Goal: Transaction & Acquisition: Download file/media

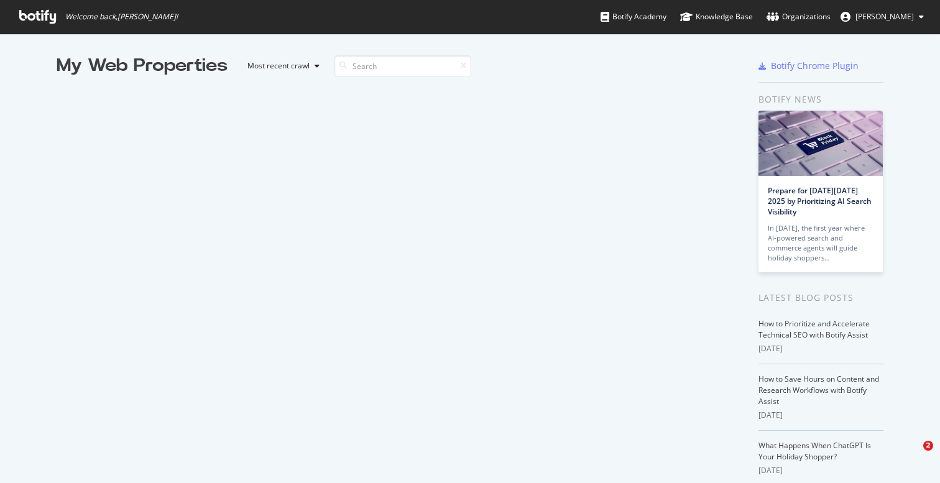
click at [22, 19] on icon at bounding box center [37, 17] width 37 height 14
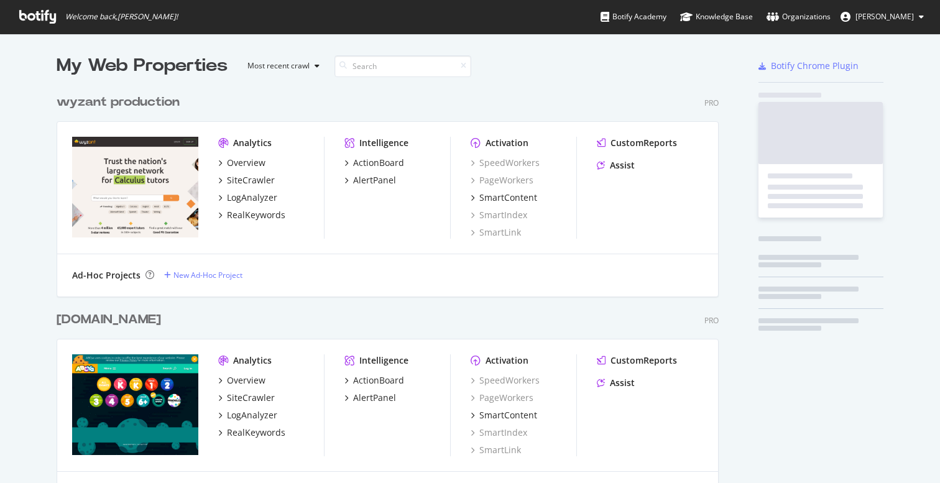
scroll to position [2885, 672]
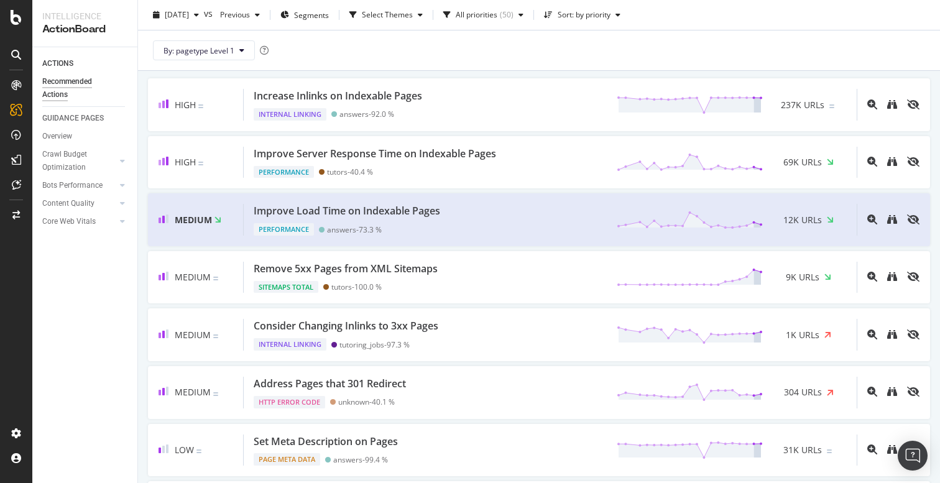
scroll to position [68, 0]
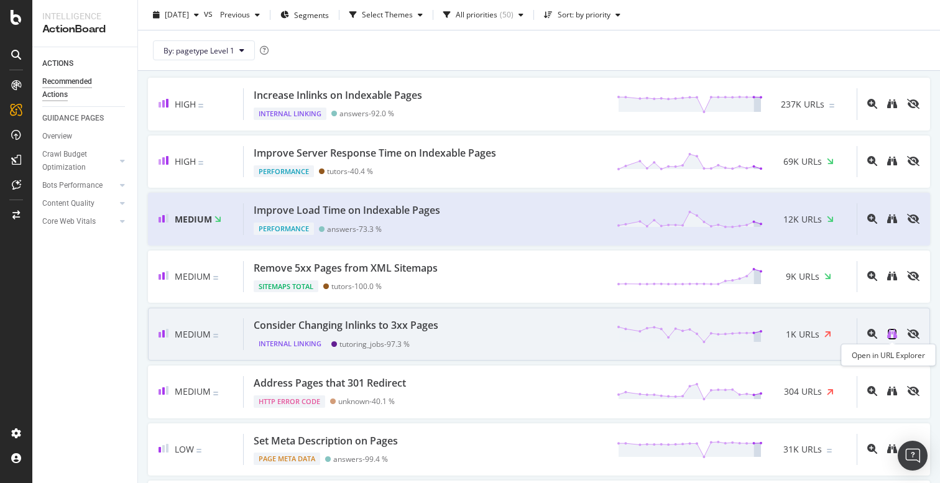
click at [894, 336] on icon "binoculars" at bounding box center [892, 334] width 10 height 10
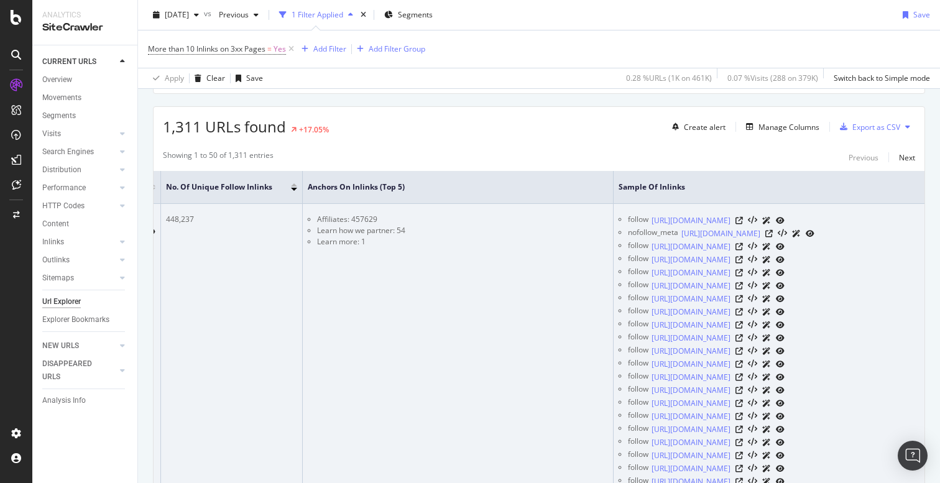
scroll to position [218, 0]
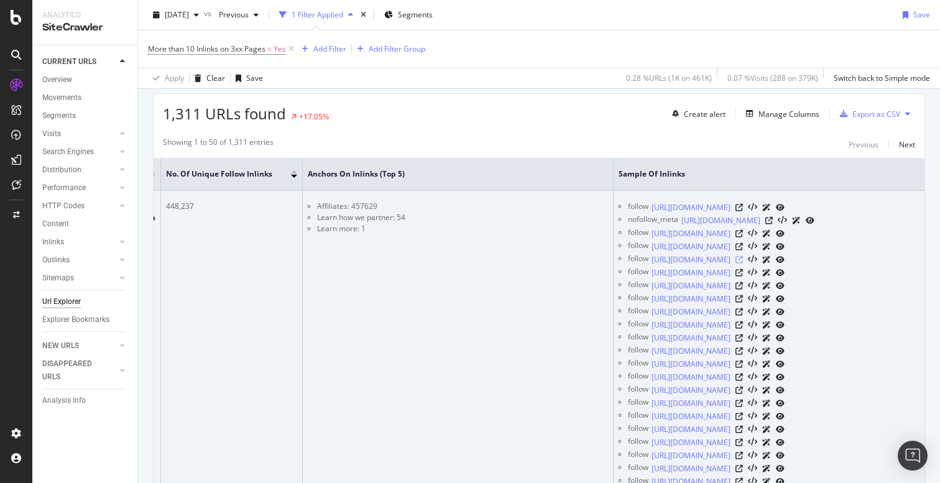
click at [743, 257] on icon at bounding box center [739, 259] width 7 height 7
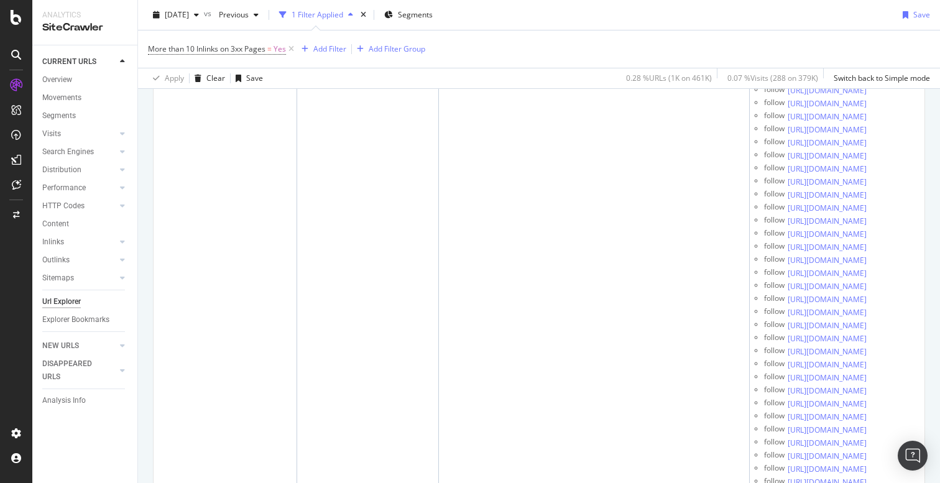
scroll to position [0, 0]
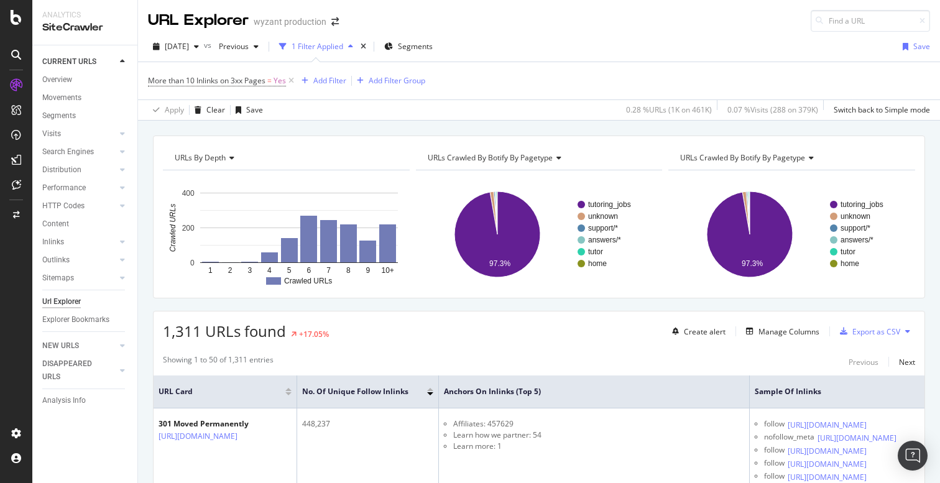
click at [909, 333] on icon at bounding box center [907, 331] width 5 height 7
click at [604, 314] on div "1,311 URLs found +17.05% Create alert Manage Columns Export as CSV" at bounding box center [539, 327] width 771 height 30
click at [855, 331] on div "Export as CSV" at bounding box center [877, 331] width 48 height 11
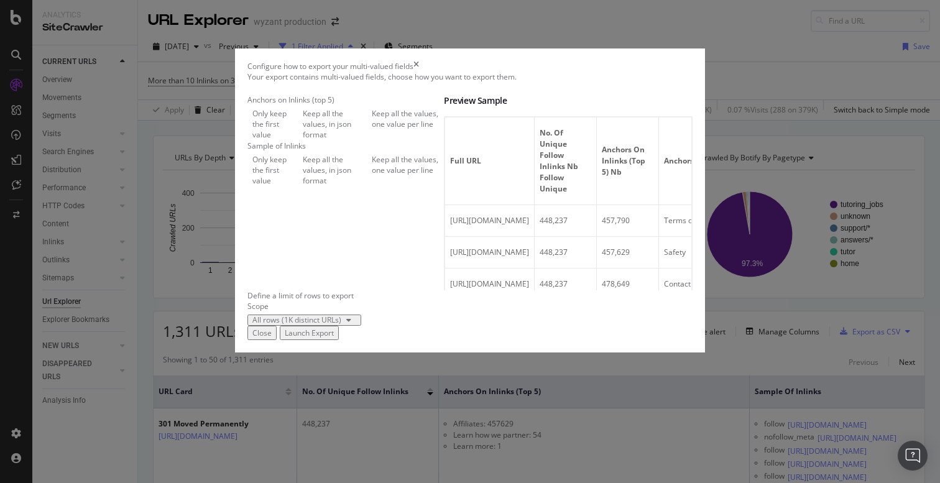
click at [334, 338] on div "Launch Export" at bounding box center [309, 333] width 49 height 11
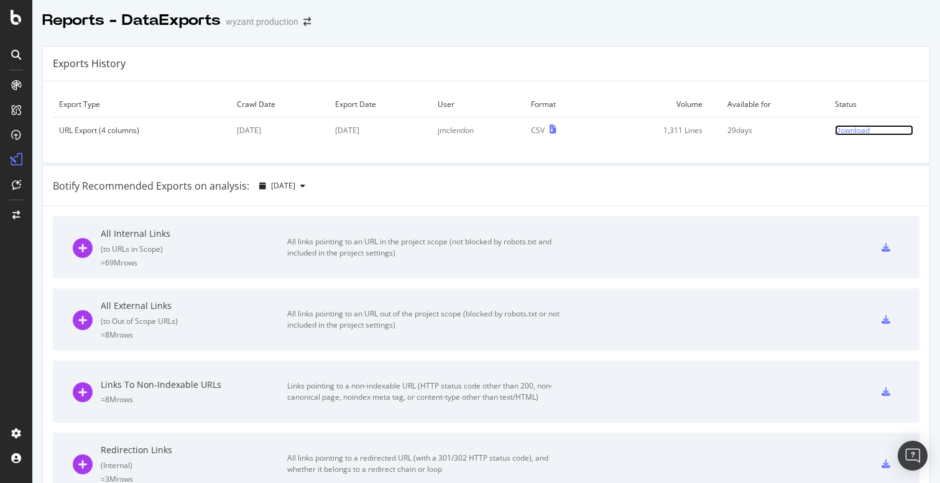
click at [850, 132] on div "Download" at bounding box center [852, 130] width 35 height 11
